Goal: Navigation & Orientation: Find specific page/section

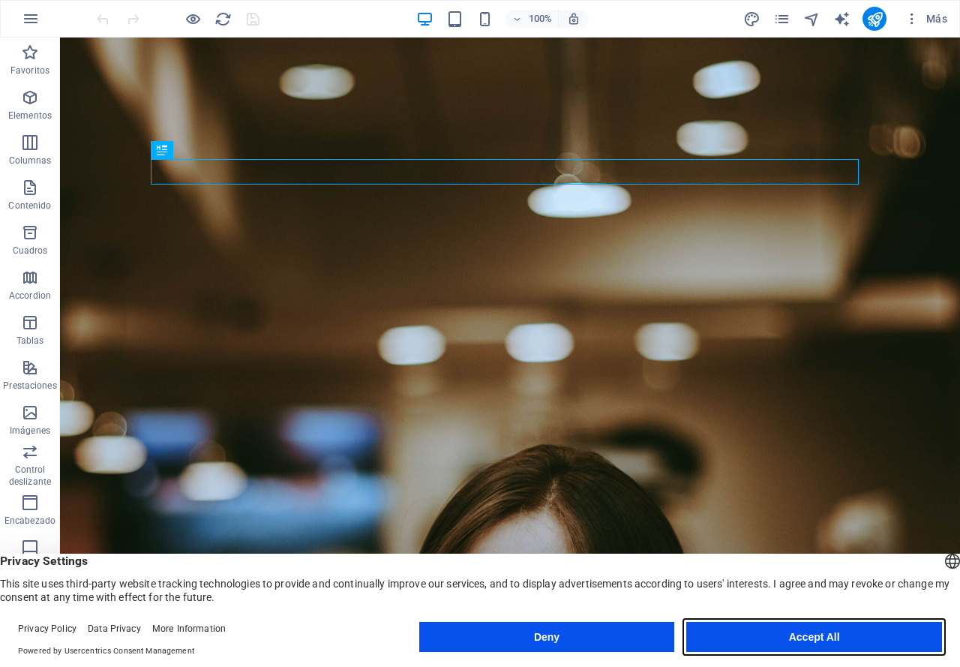
click at [729, 639] on button "Accept All" at bounding box center [815, 637] width 256 height 30
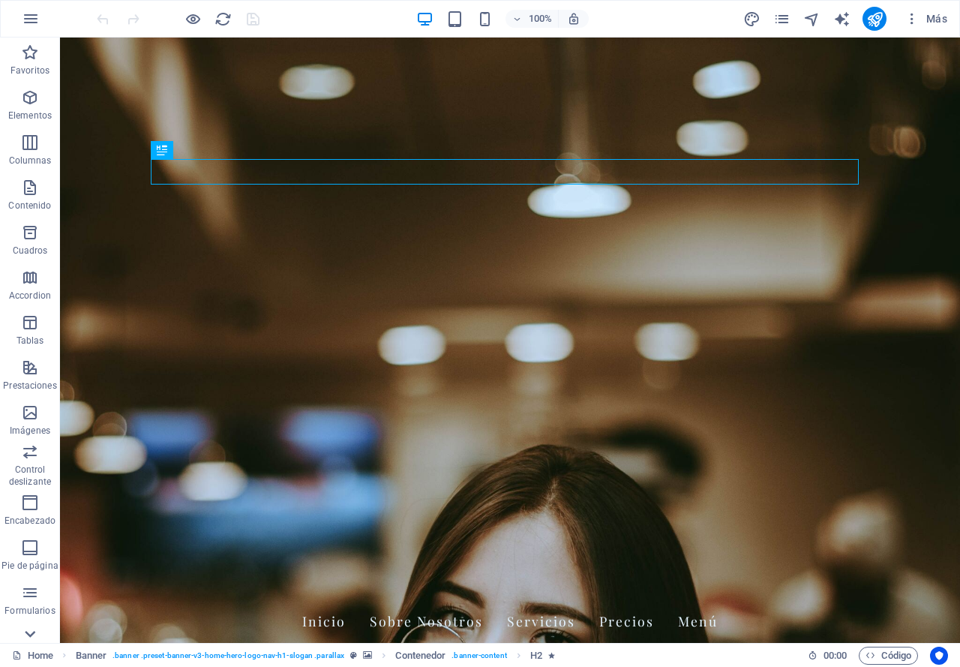
click at [23, 57] on icon at bounding box center [30, 46] width 21 height 21
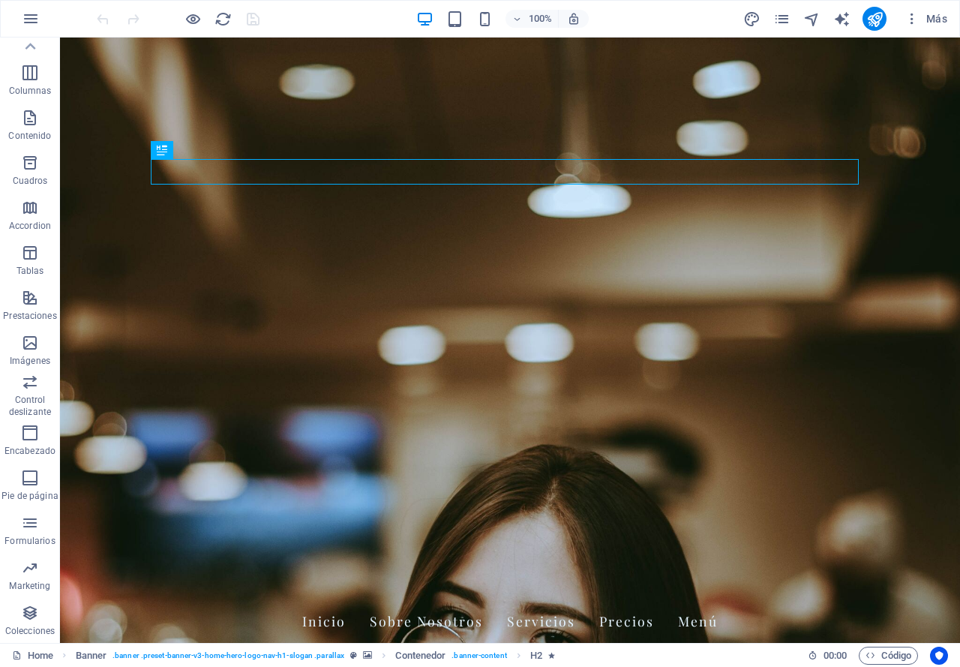
click at [23, 638] on span "Colecciones" at bounding box center [30, 622] width 60 height 36
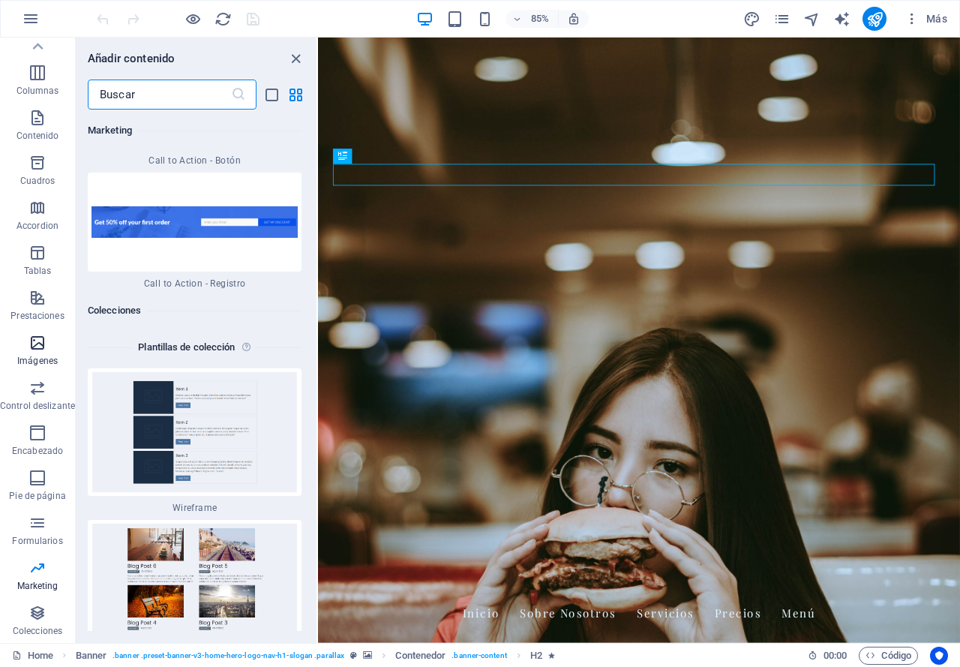
scroll to position [0, 0]
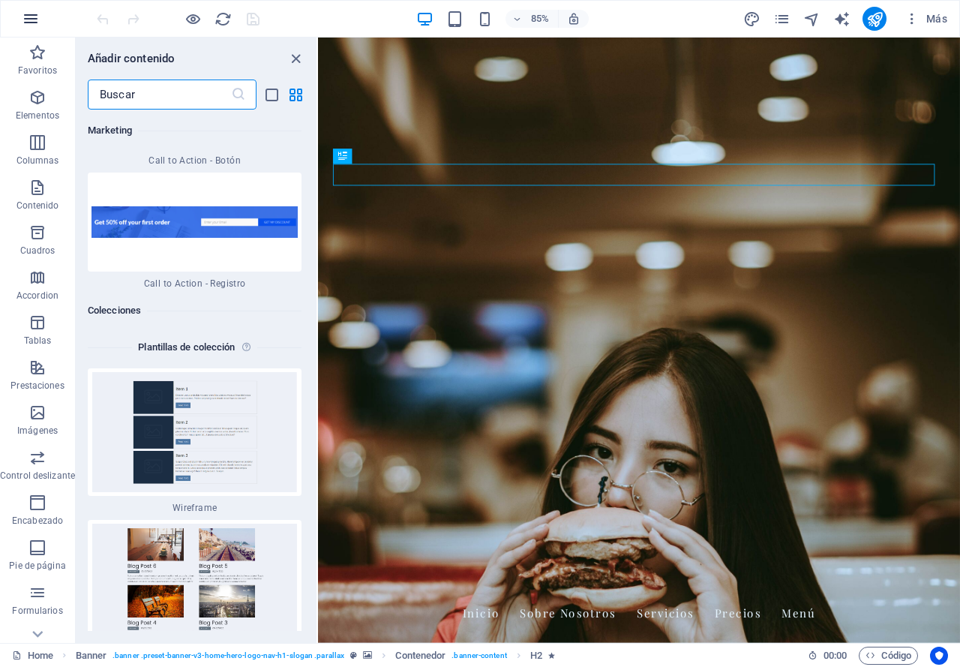
click at [40, 11] on button "button" at bounding box center [31, 19] width 36 height 36
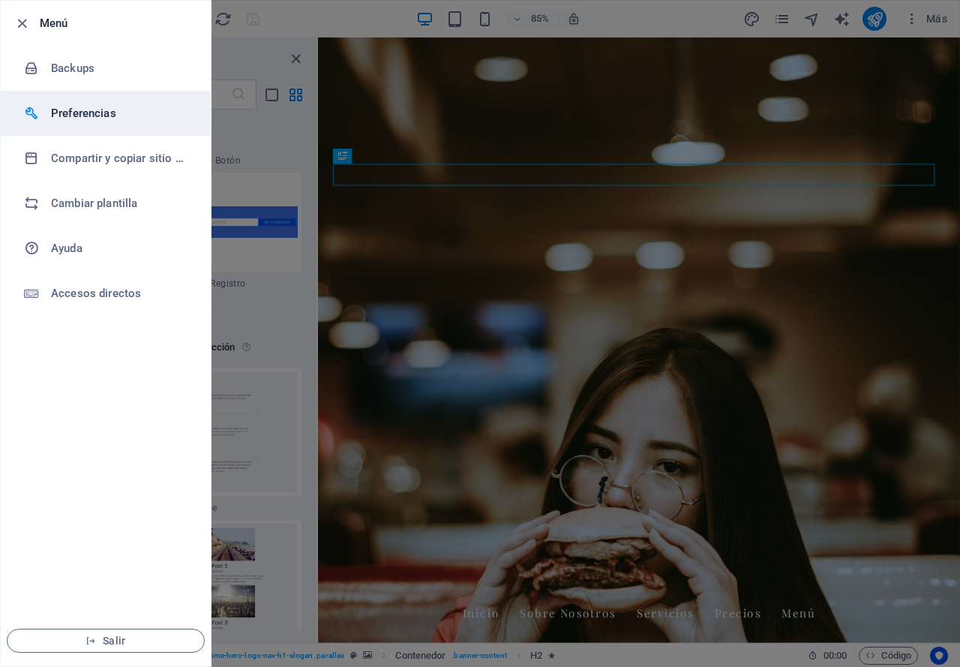
click at [86, 113] on h6 "Preferencias" at bounding box center [120, 113] width 139 height 18
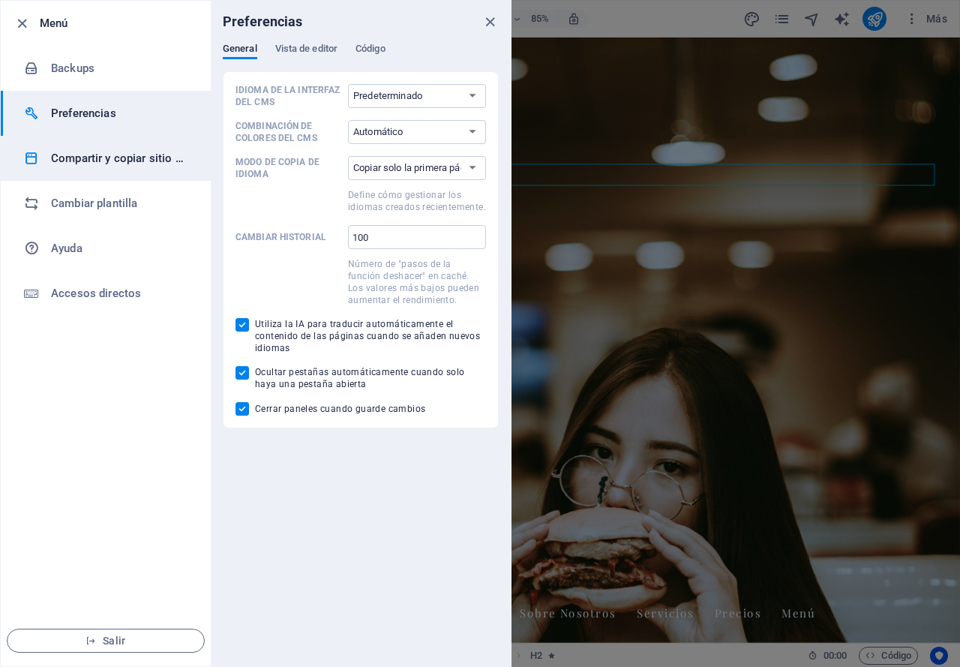
click at [93, 156] on h6 "Compartir y copiar sitio web" at bounding box center [120, 158] width 139 height 18
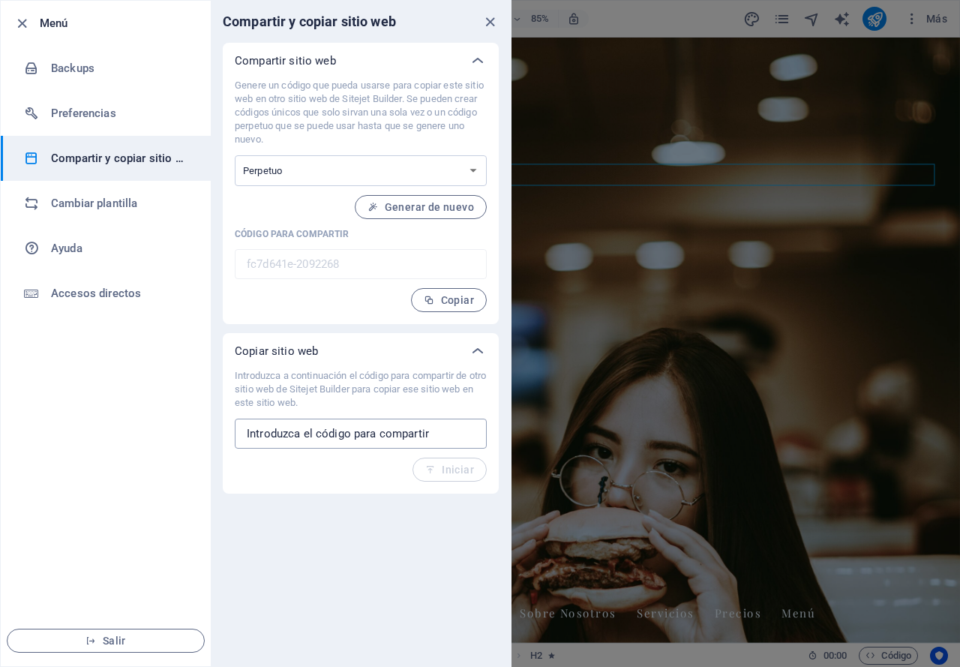
click at [391, 437] on input "text" at bounding box center [361, 434] width 252 height 30
click at [318, 165] on select "Único Perpetuo" at bounding box center [361, 170] width 252 height 31
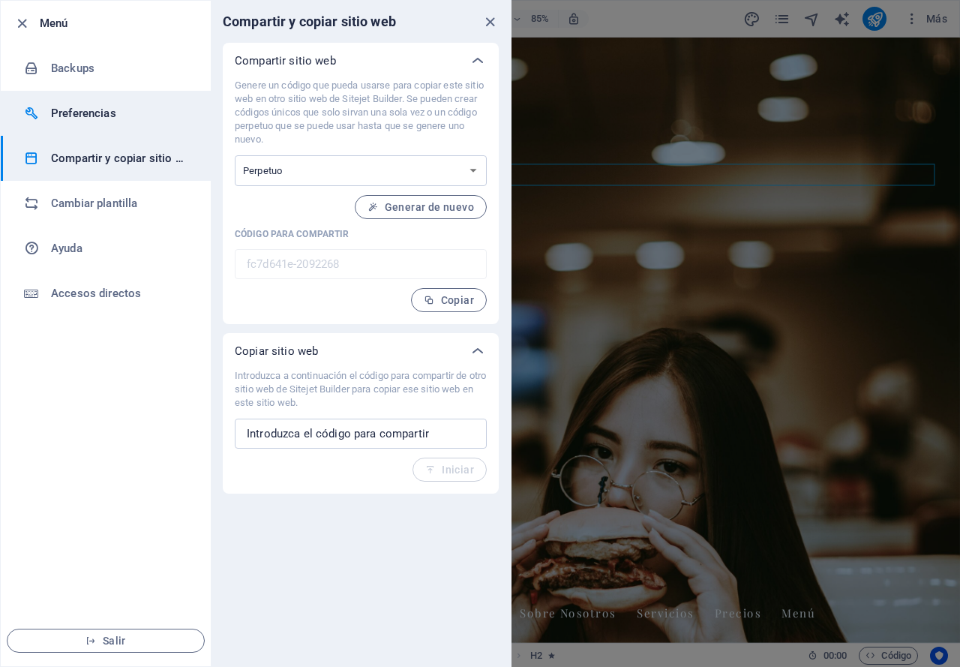
click at [59, 115] on h6 "Preferencias" at bounding box center [120, 113] width 139 height 18
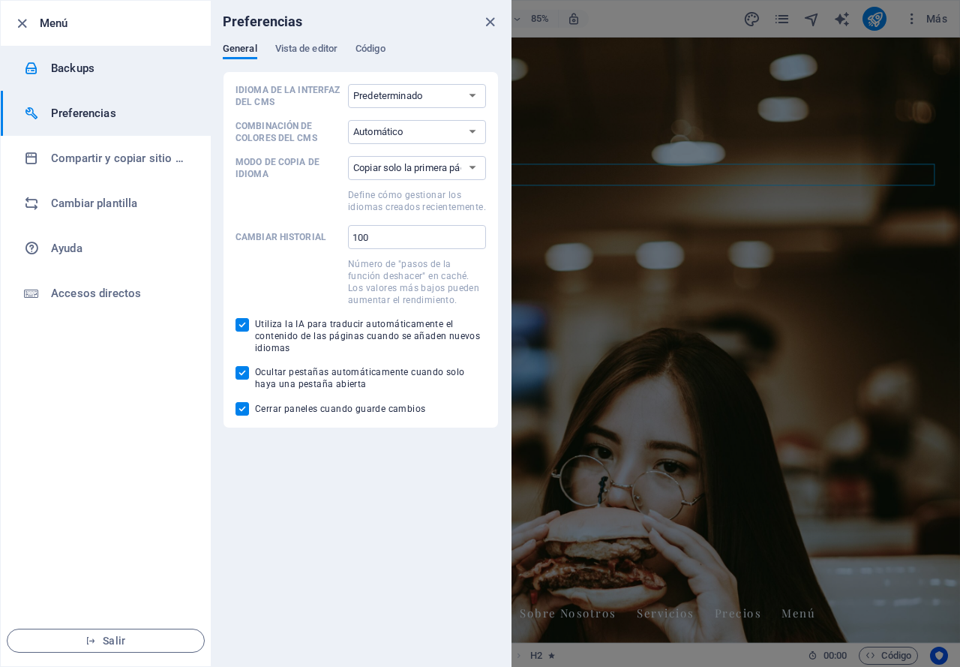
click at [137, 76] on h6 "Backups" at bounding box center [120, 68] width 139 height 18
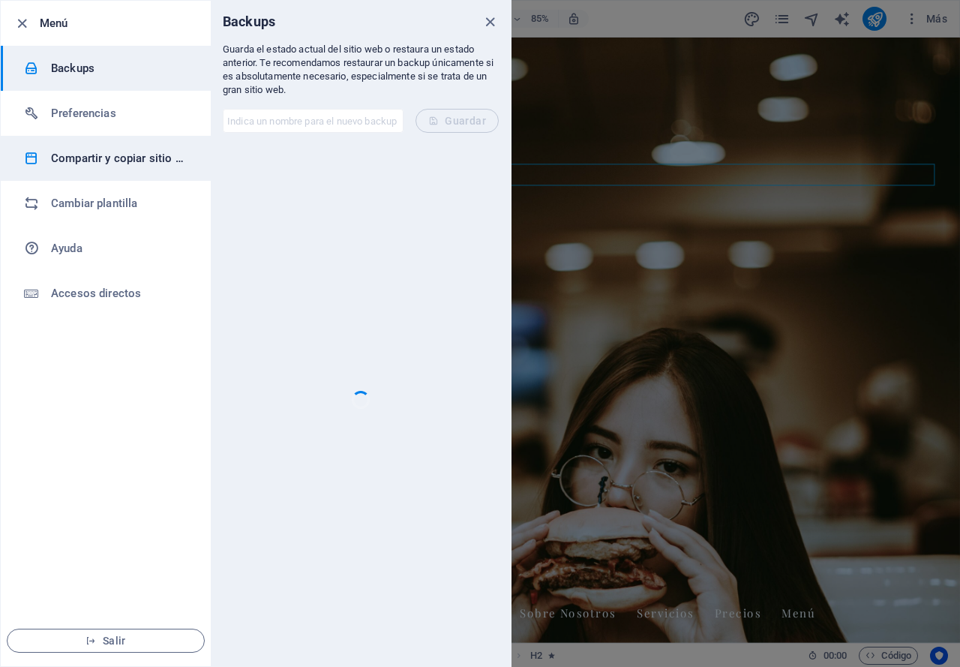
click at [119, 160] on h6 "Compartir y copiar sitio web" at bounding box center [120, 158] width 139 height 18
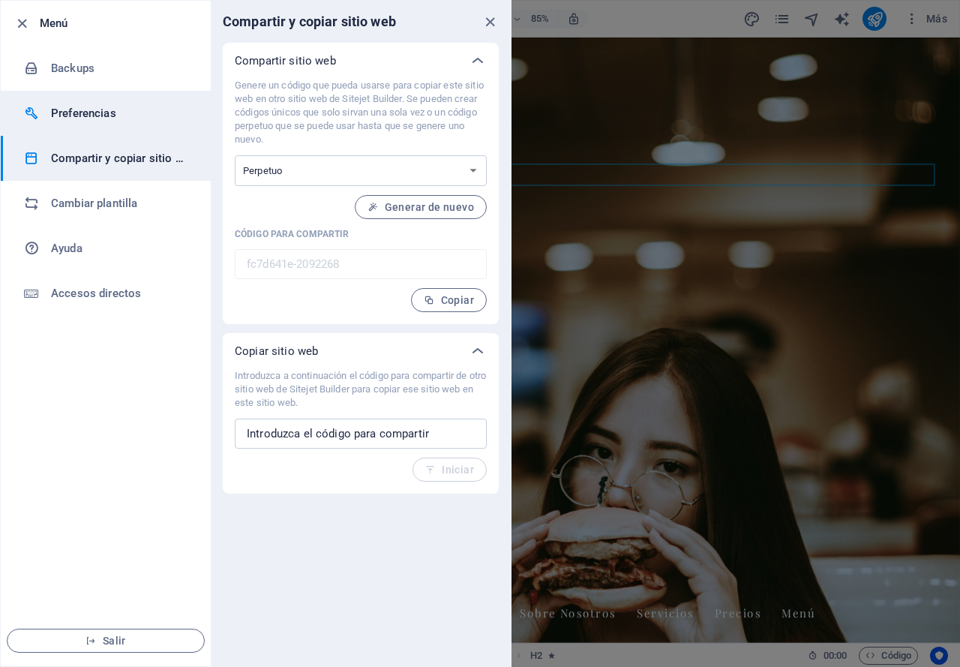
click at [88, 110] on h6 "Preferencias" at bounding box center [120, 113] width 139 height 18
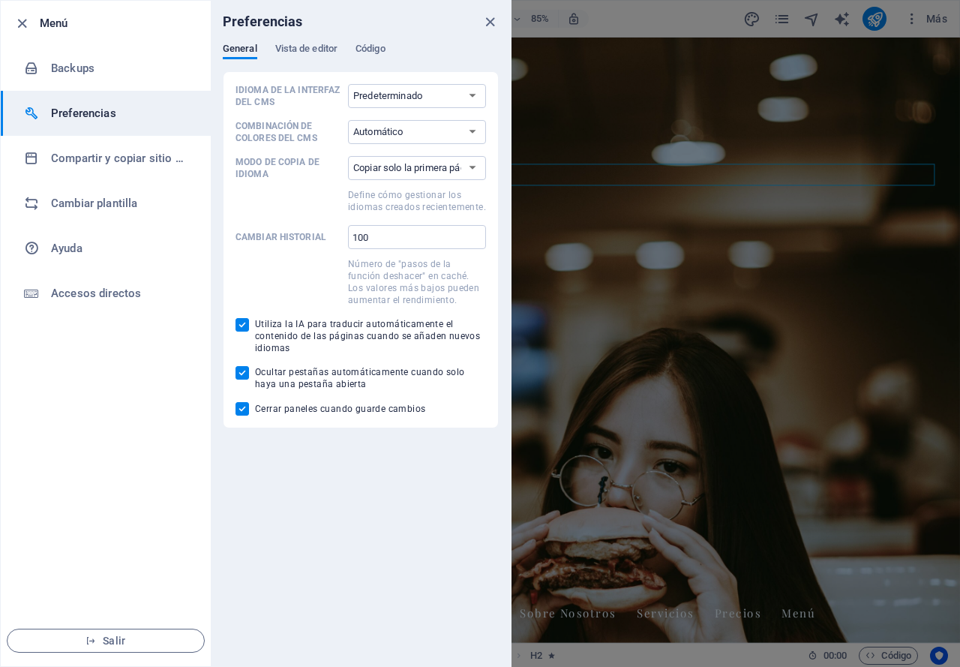
click at [320, 41] on div "Preferencias" at bounding box center [361, 22] width 300 height 42
click at [332, 47] on span "Vista de editor" at bounding box center [306, 50] width 62 height 21
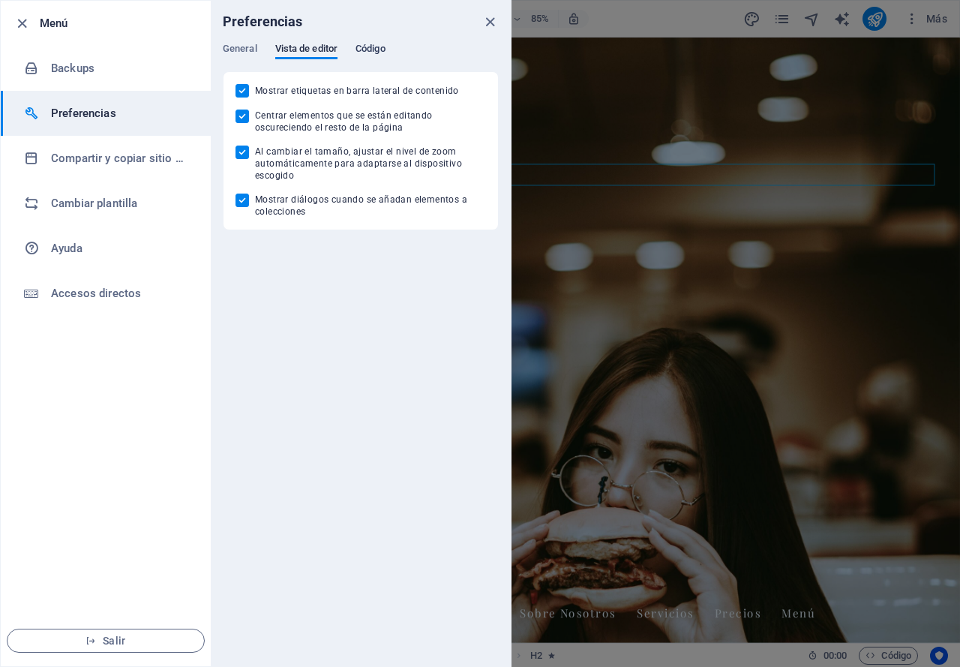
click at [364, 52] on span "Código" at bounding box center [371, 50] width 30 height 21
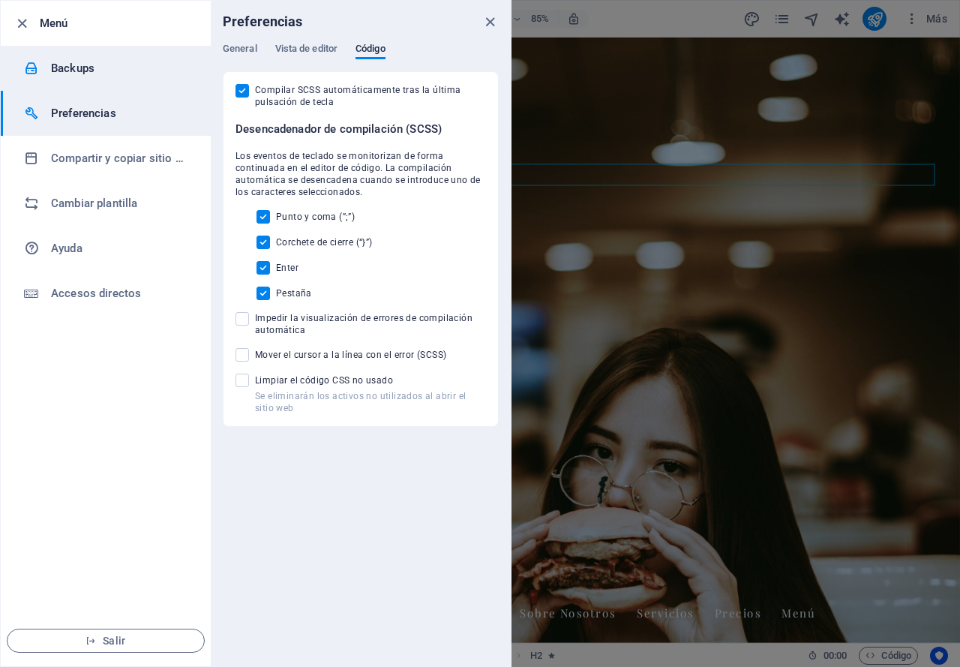
click at [63, 77] on h6 "Backups" at bounding box center [120, 68] width 139 height 18
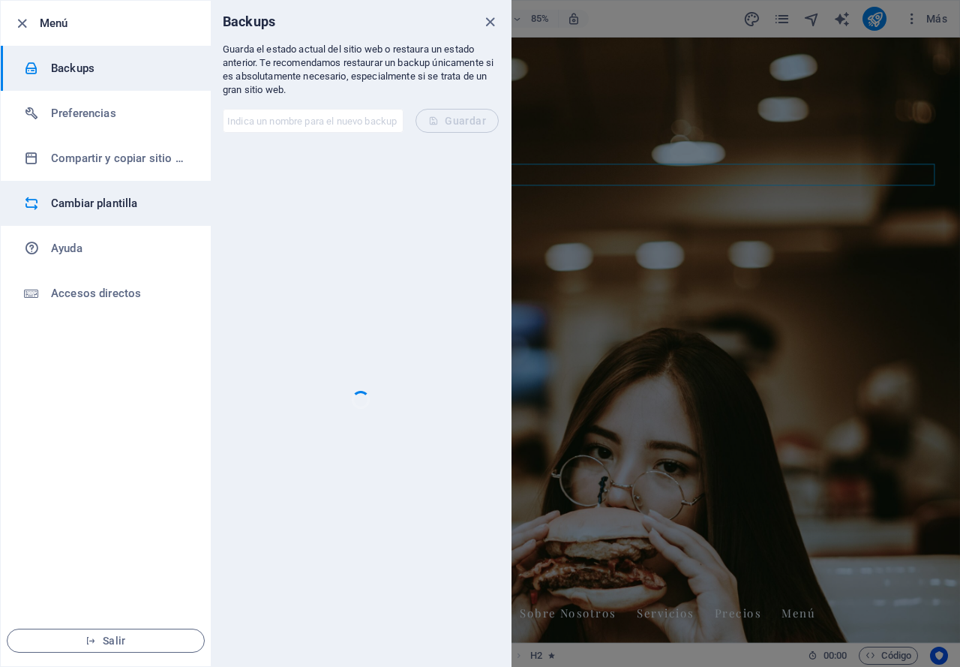
click at [80, 206] on h6 "Cambiar plantilla" at bounding box center [120, 203] width 139 height 18
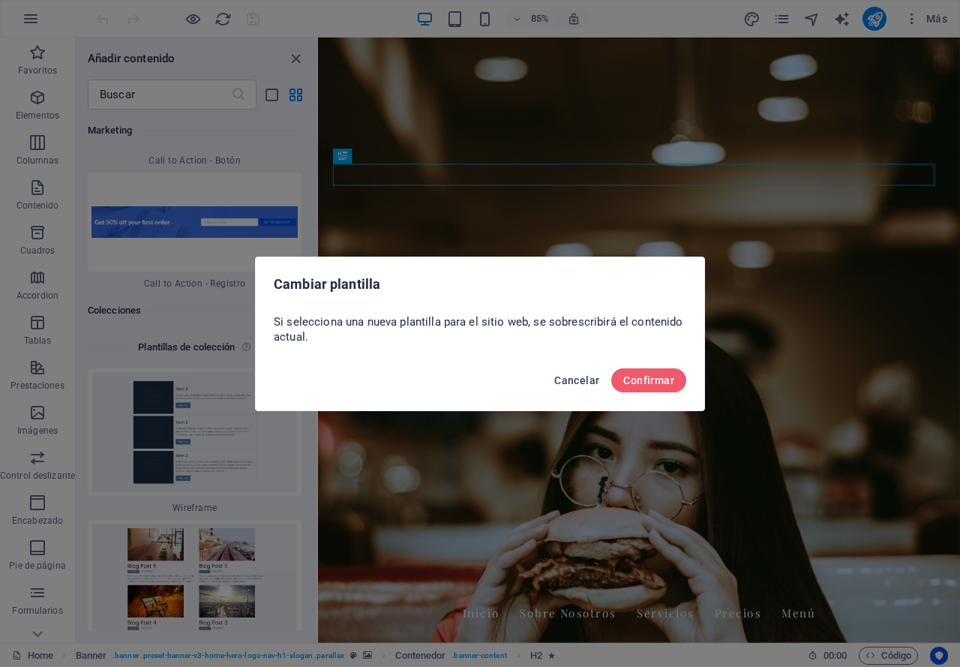
click at [562, 386] on span "Cancelar" at bounding box center [577, 380] width 45 height 12
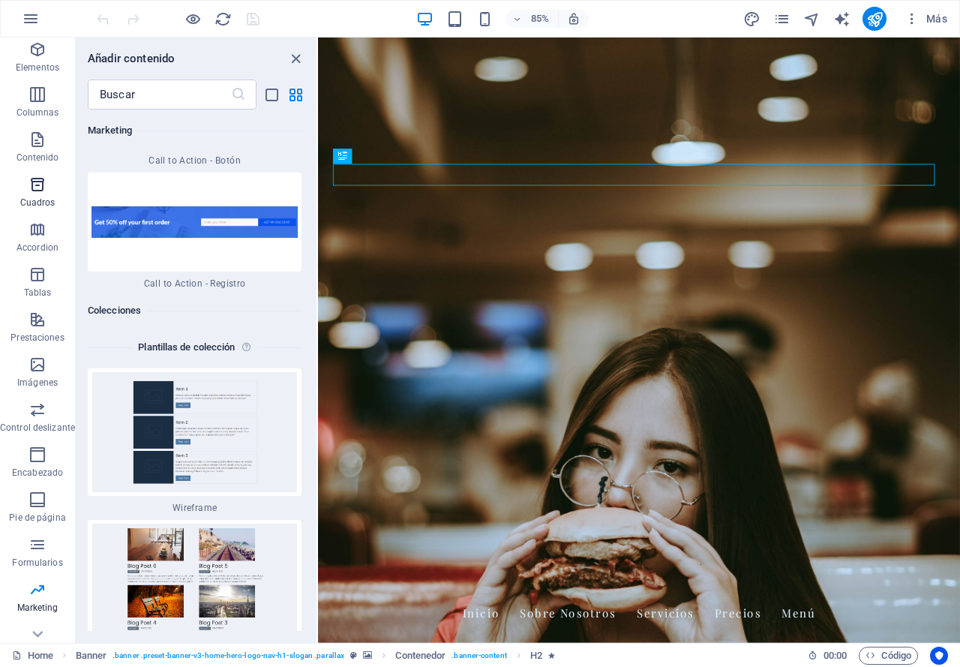
scroll to position [70, 0]
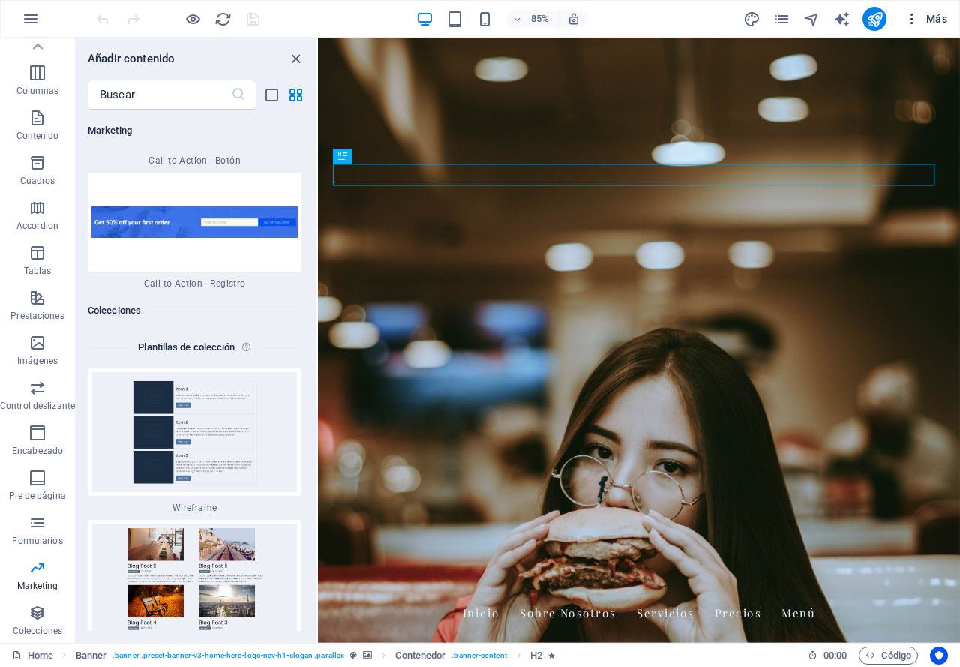
click at [938, 21] on span "Más" at bounding box center [926, 18] width 43 height 15
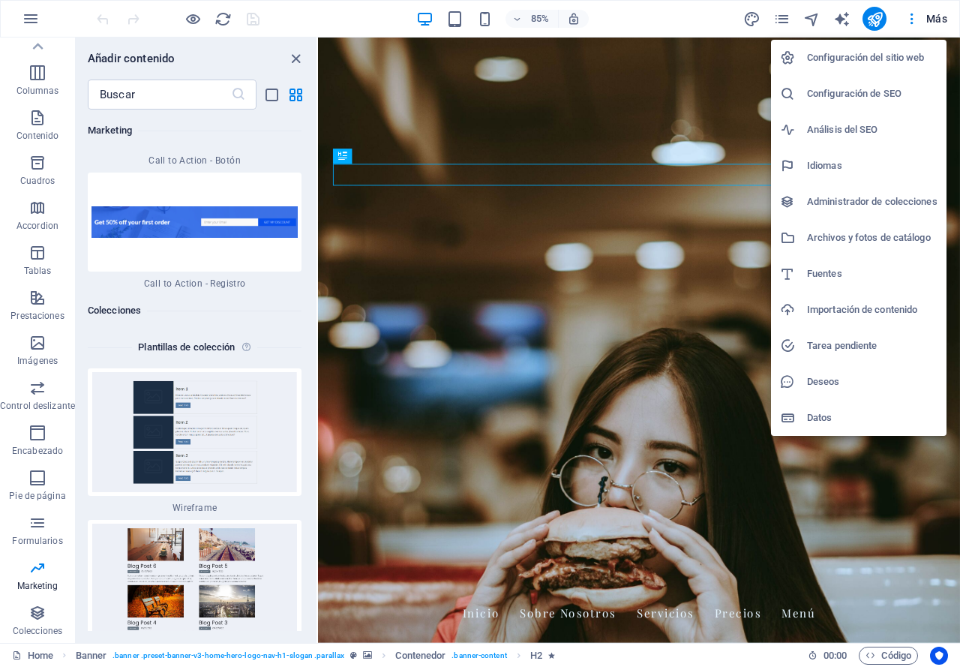
click at [834, 53] on h6 "Configuración del sitio web" at bounding box center [872, 58] width 131 height 18
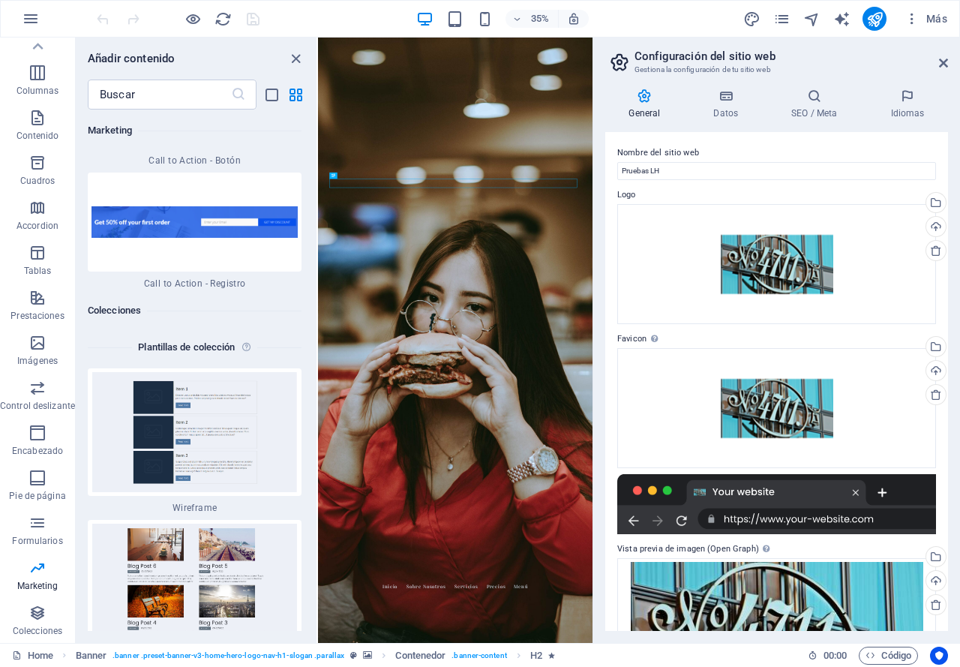
click at [937, 66] on header "Configuración del sitio web Gestiona la configuración de tu sitio web" at bounding box center [779, 57] width 340 height 39
click at [944, 62] on icon at bounding box center [943, 63] width 9 height 12
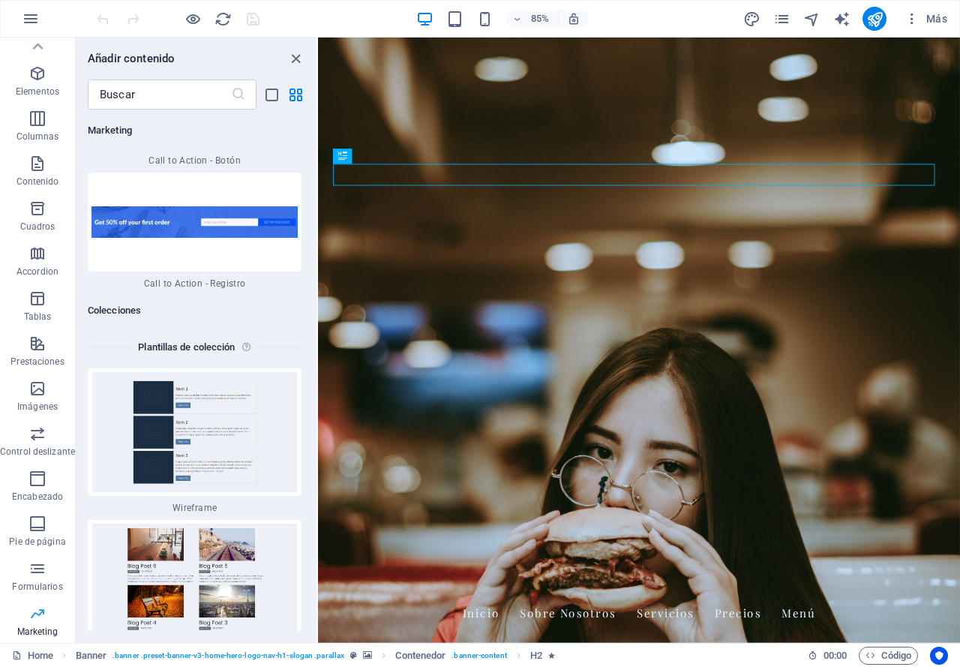
scroll to position [0, 0]
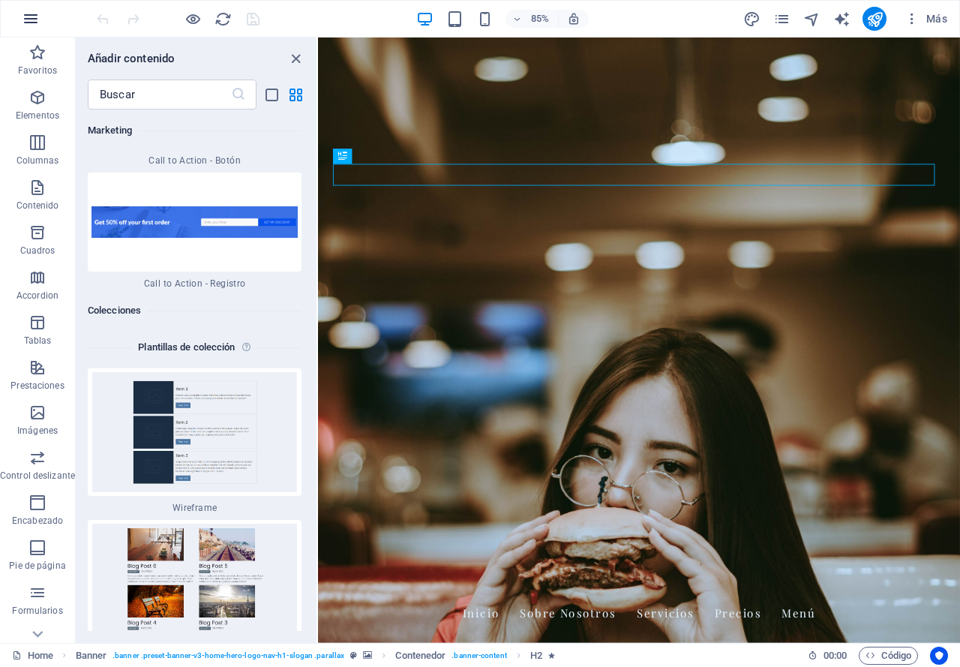
click at [27, 12] on icon "button" at bounding box center [31, 19] width 18 height 18
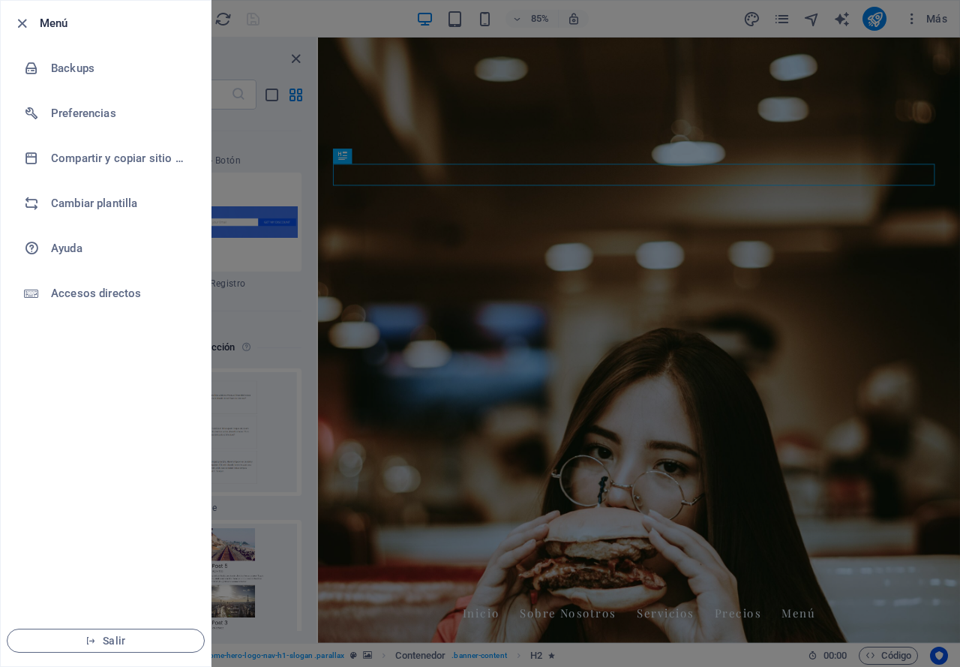
click at [463, 48] on div at bounding box center [480, 333] width 960 height 667
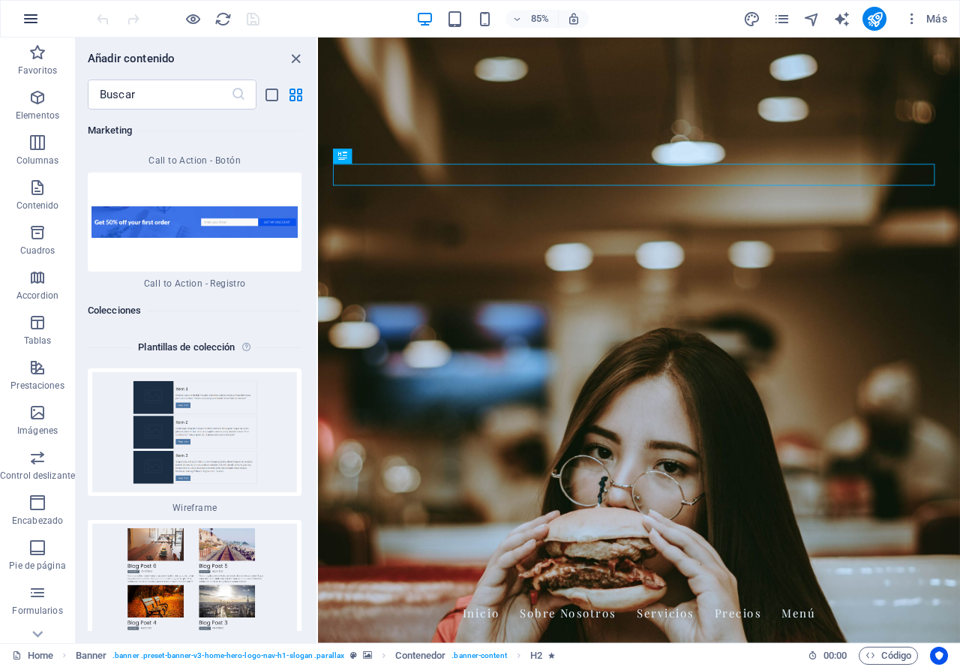
click at [42, 11] on button "button" at bounding box center [31, 19] width 36 height 36
